Goal: Task Accomplishment & Management: Manage account settings

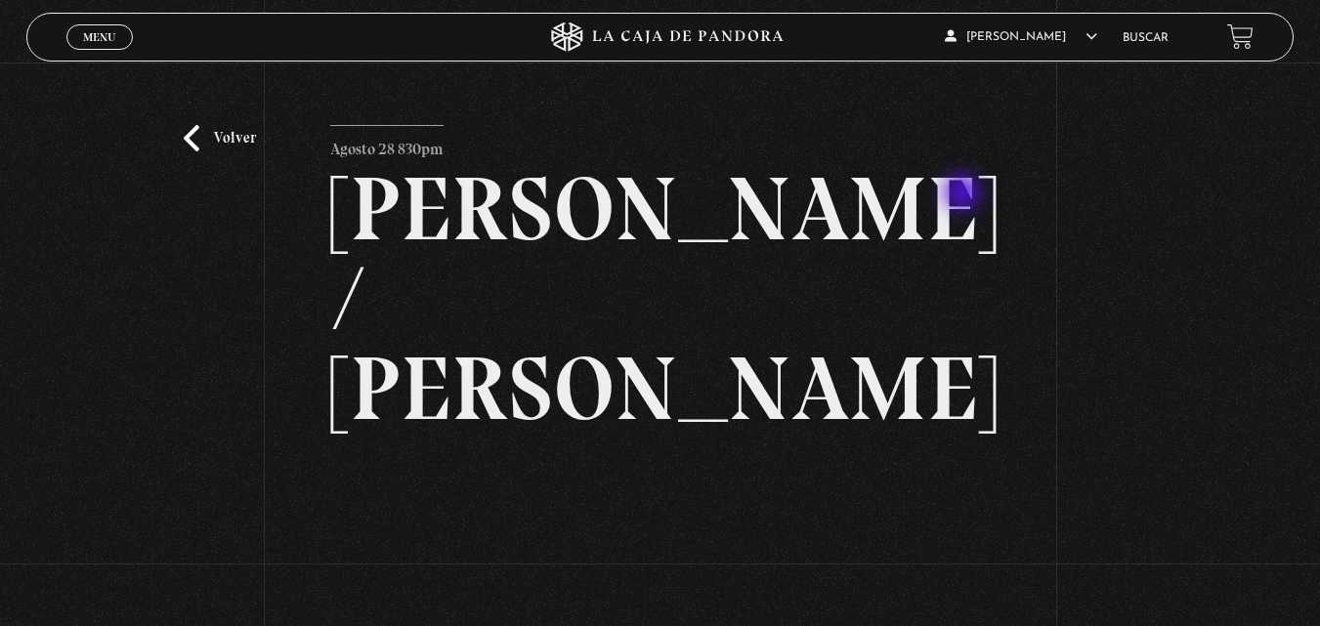
scroll to position [98, 0]
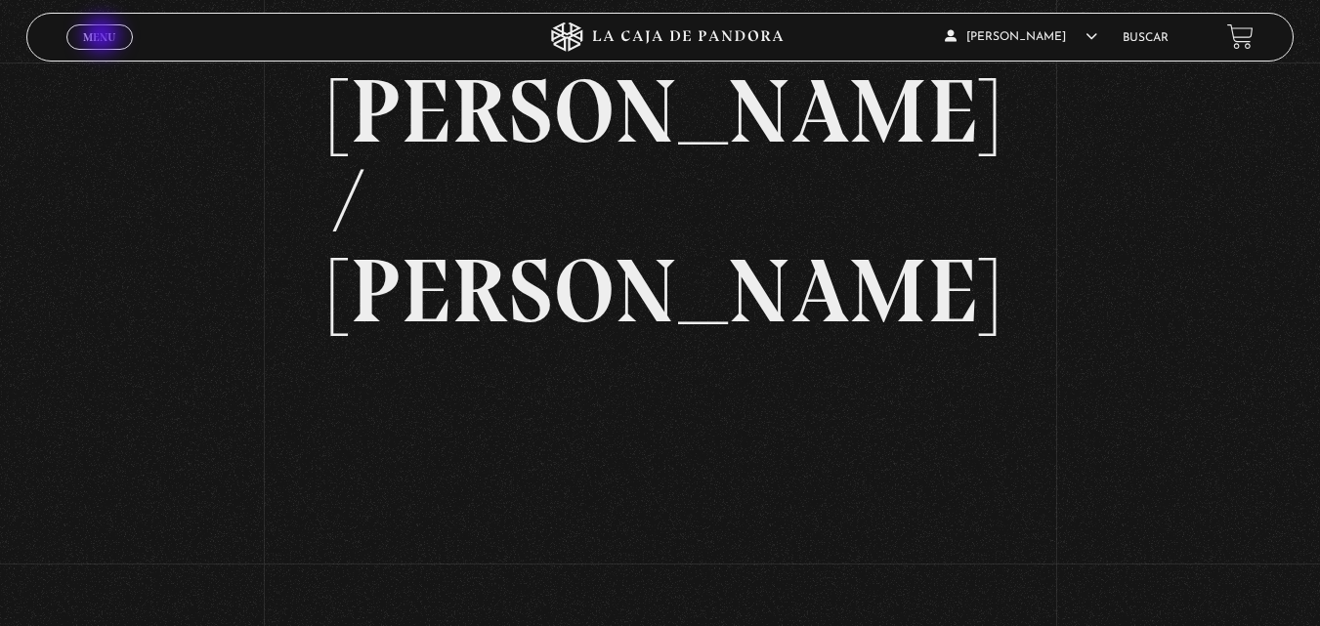
click at [104, 37] on span "Menu" at bounding box center [99, 37] width 32 height 12
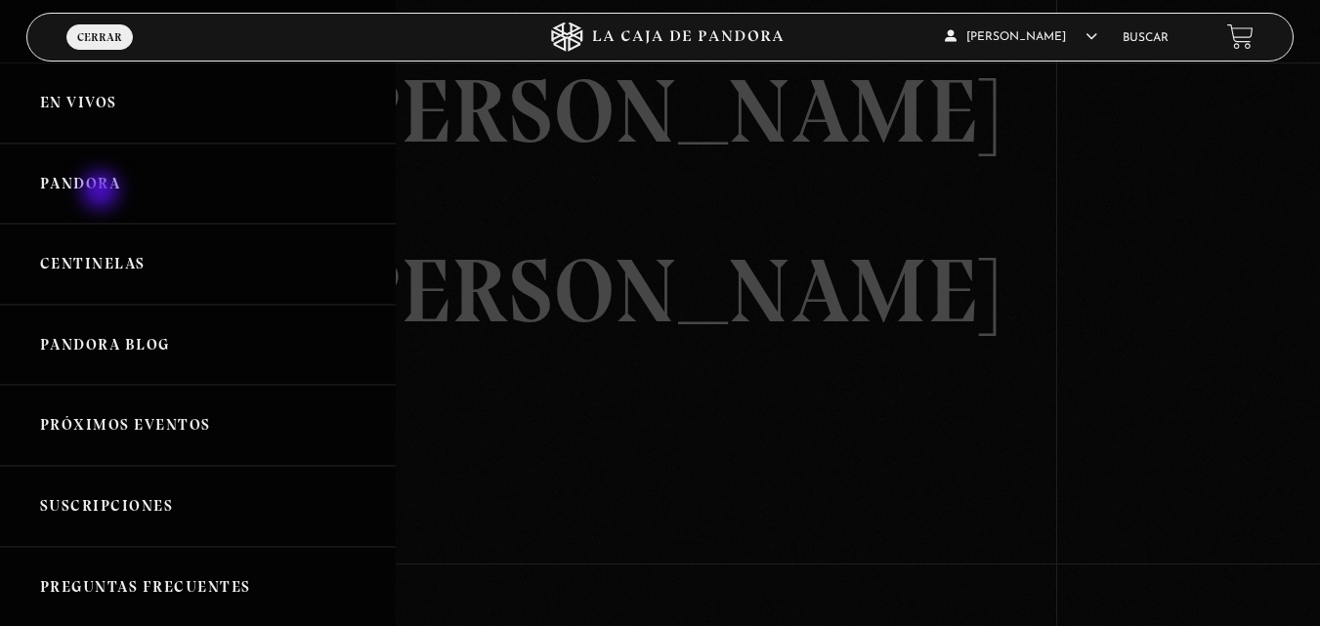
click at [101, 190] on link "Pandora" at bounding box center [198, 184] width 396 height 81
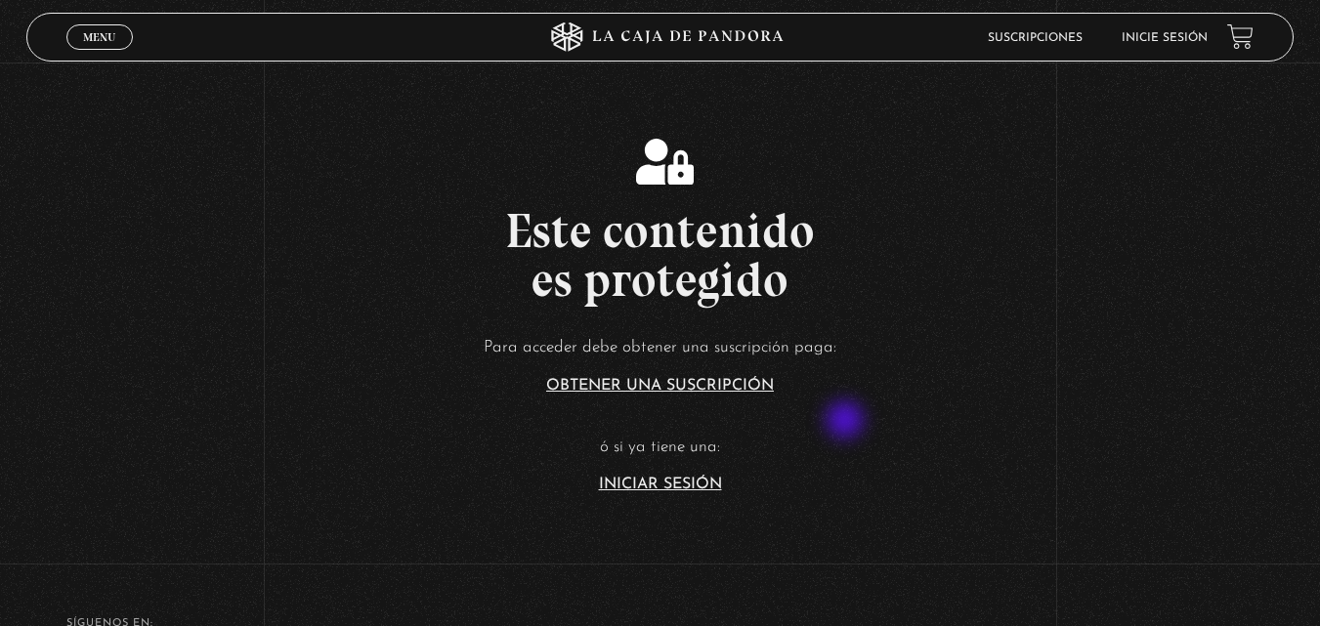
scroll to position [293, 0]
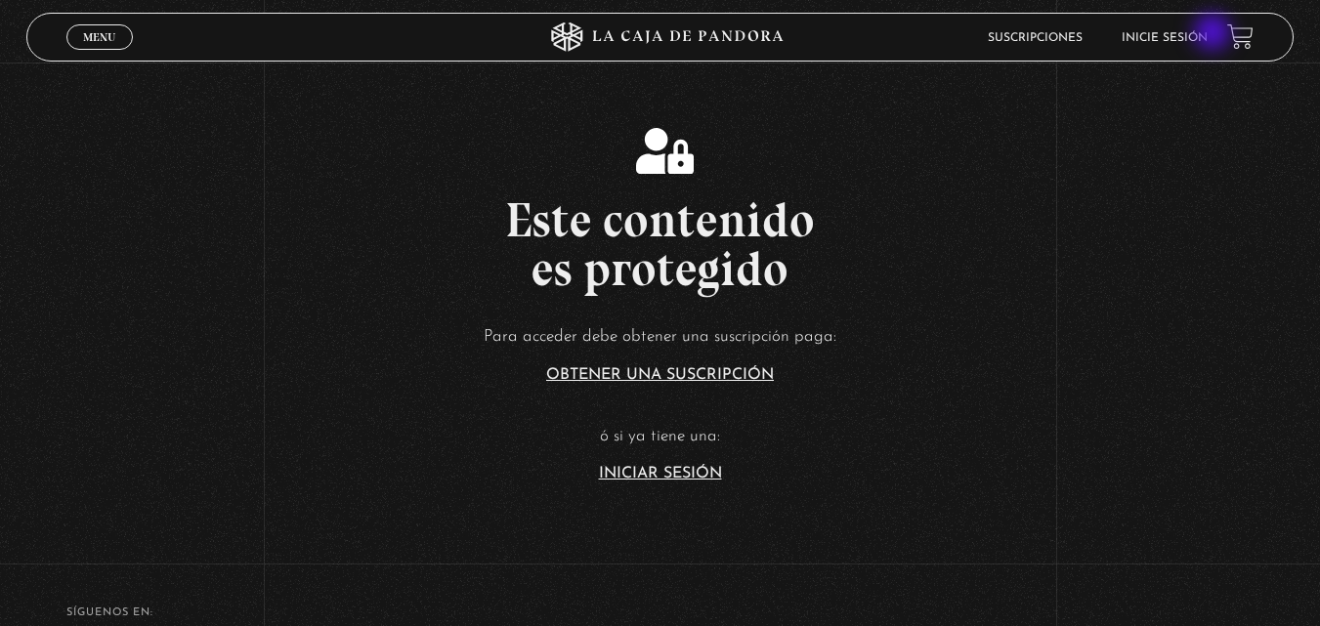
click at [1207, 34] on link "Inicie sesión" at bounding box center [1164, 38] width 86 height 12
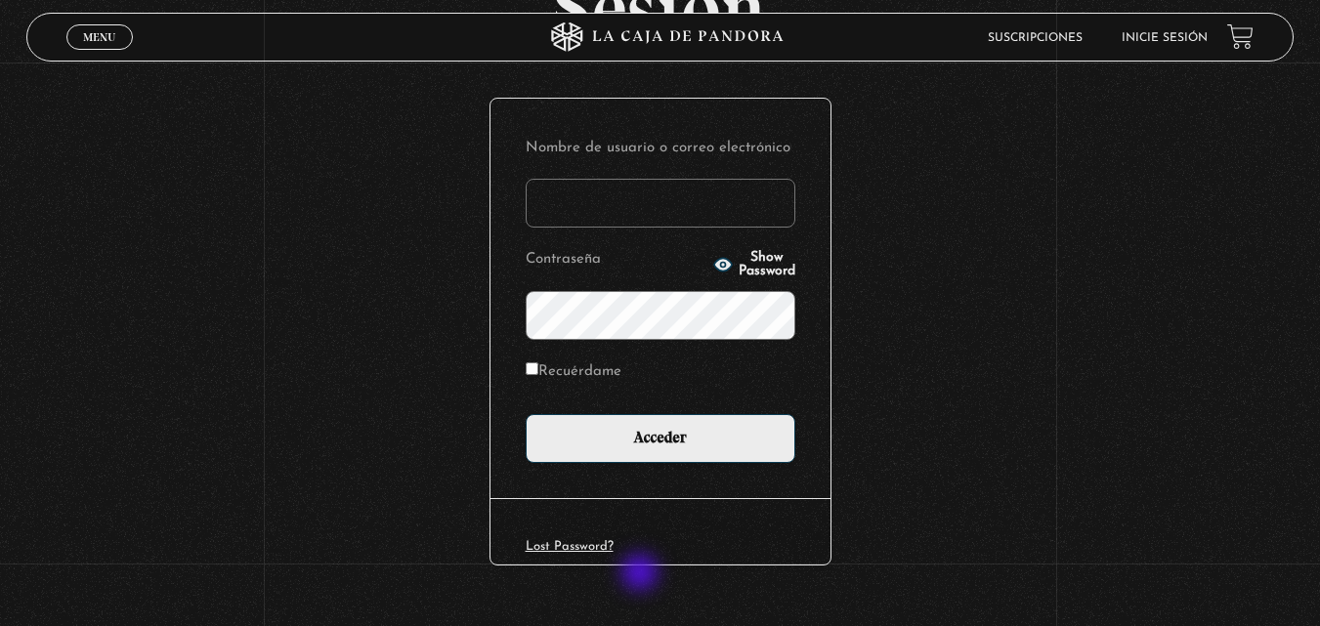
scroll to position [195, 0]
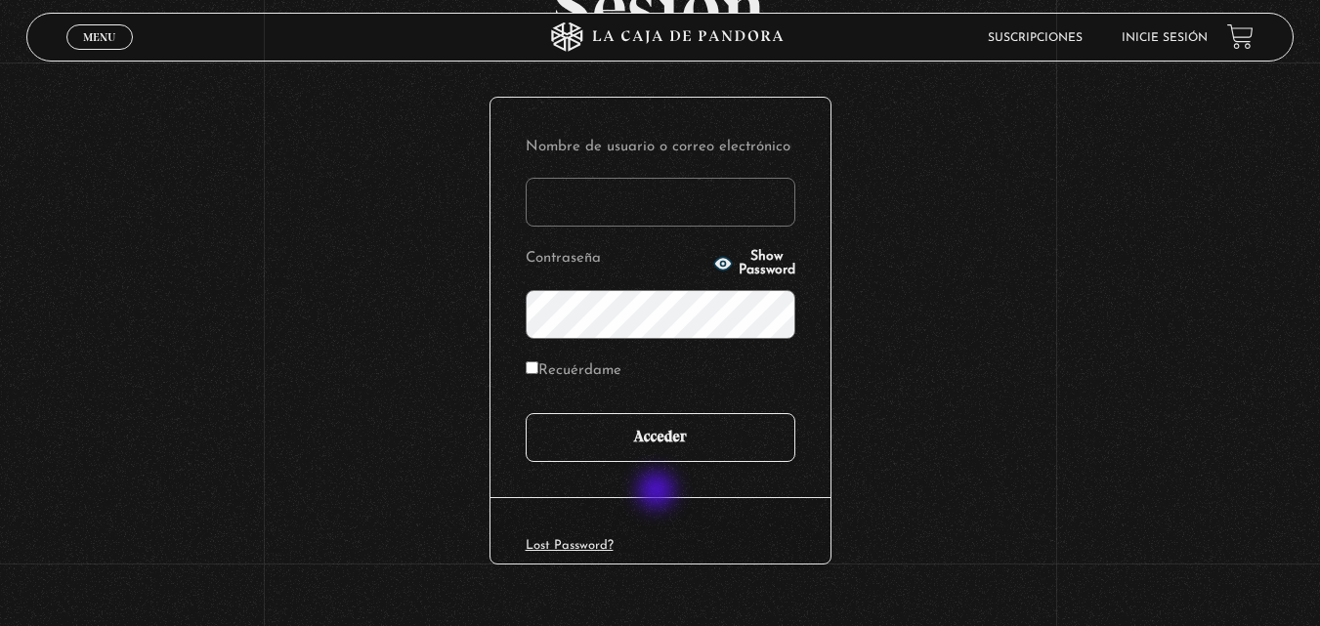
type input "arq.mcba@gmail.com"
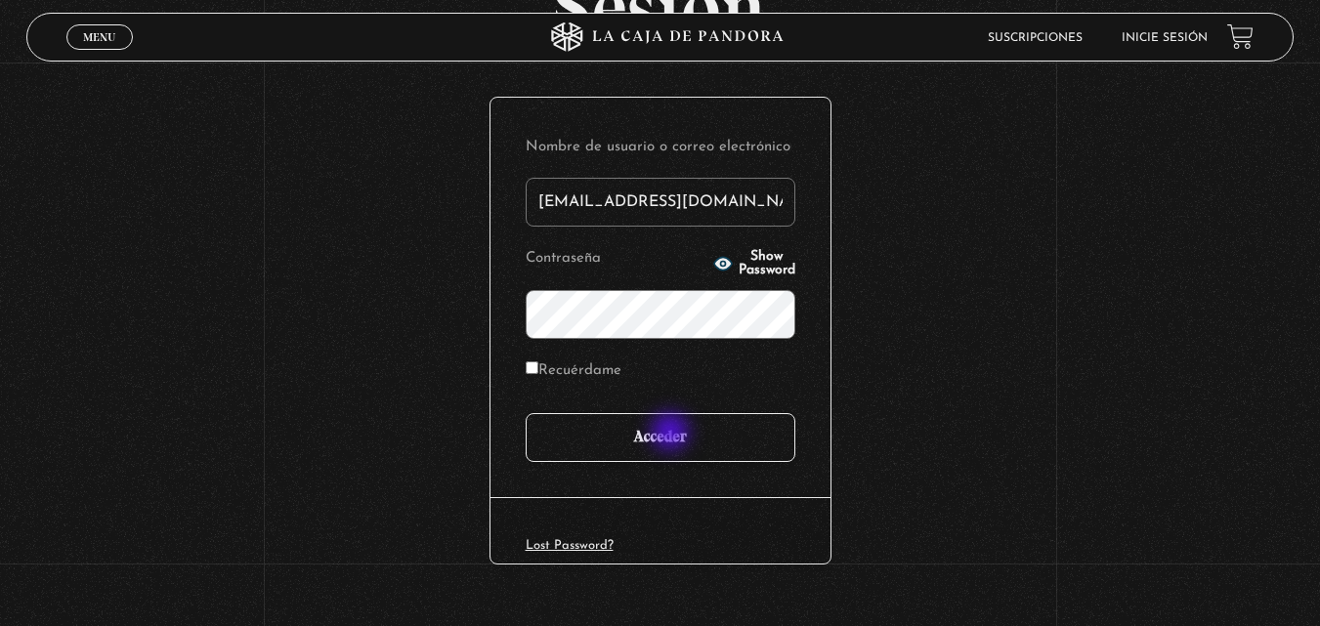
click at [672, 434] on input "Acceder" at bounding box center [661, 437] width 270 height 49
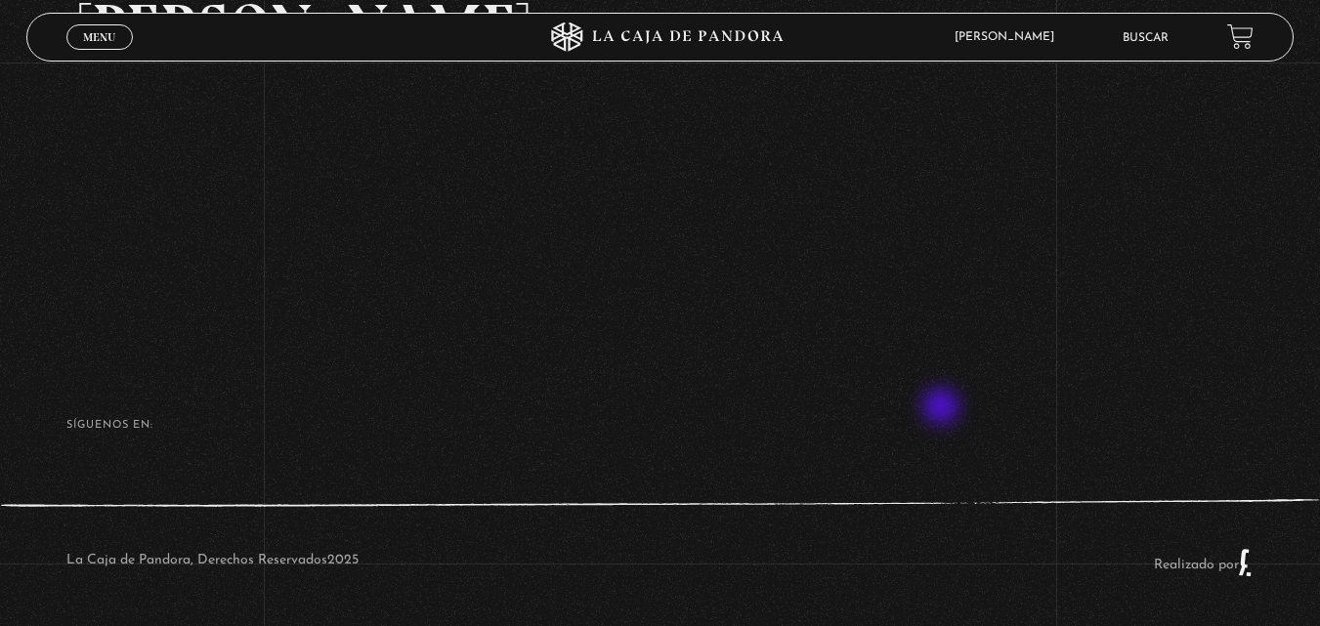
scroll to position [61, 0]
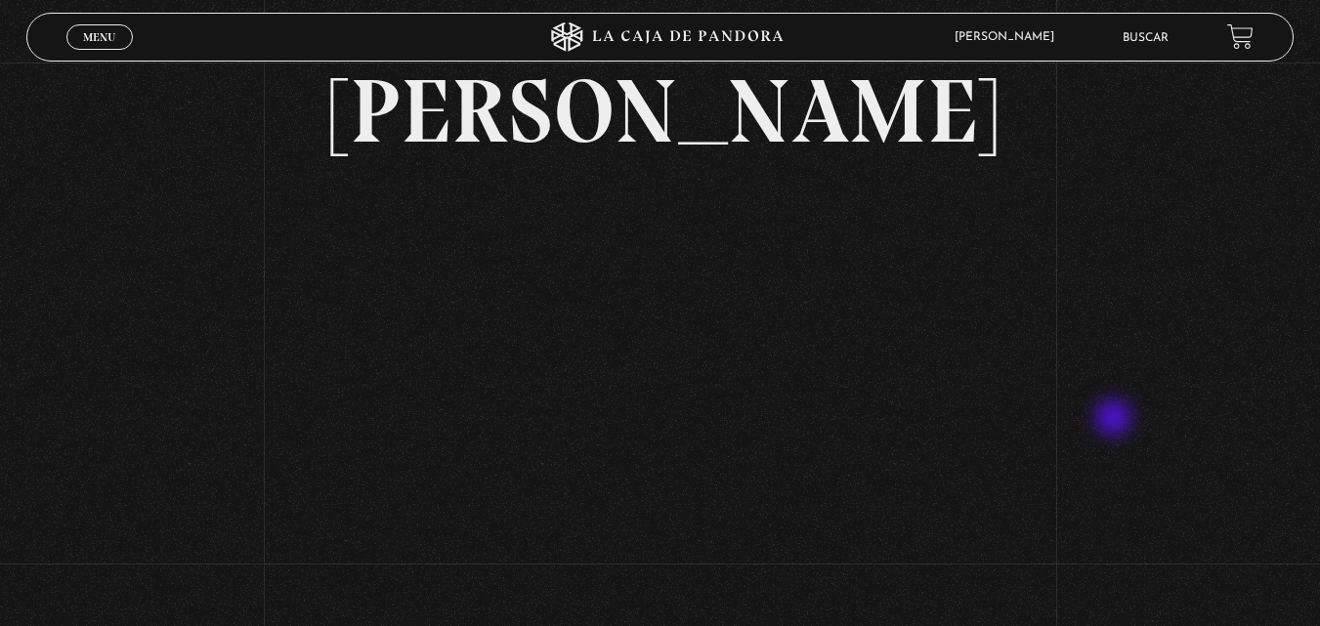
scroll to position [195, 0]
